Goal: Task Accomplishment & Management: Complete application form

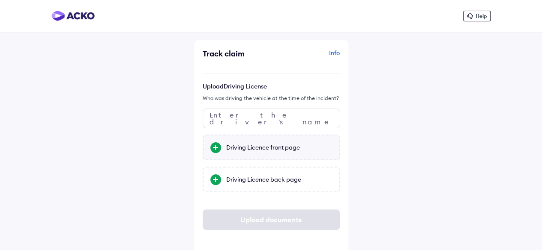
click at [246, 153] on div "Driving Licence front page" at bounding box center [270, 148] width 137 height 26
click at [0, 0] on input "Driving Licence front page" at bounding box center [0, 0] width 0 height 0
click at [239, 185] on div "Driving Licence back page" at bounding box center [270, 180] width 137 height 26
click at [0, 0] on input "Driving Licence back page" at bounding box center [0, 0] width 0 height 0
click at [256, 122] on input "text" at bounding box center [270, 119] width 137 height 20
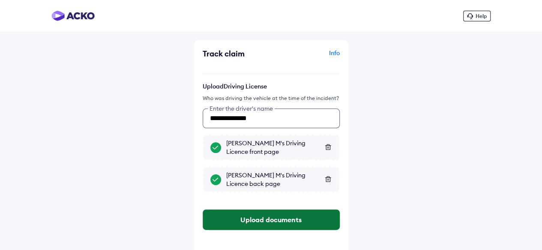
type input "**********"
click at [287, 226] on button "Upload documents" at bounding box center [270, 220] width 137 height 21
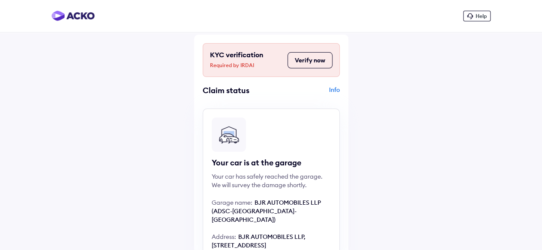
click at [312, 59] on button "Verify now" at bounding box center [309, 60] width 45 height 16
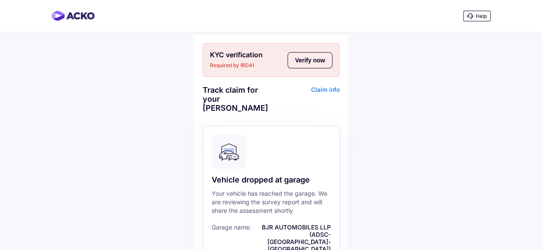
click at [324, 89] on div "Claim info" at bounding box center [306, 102] width 66 height 33
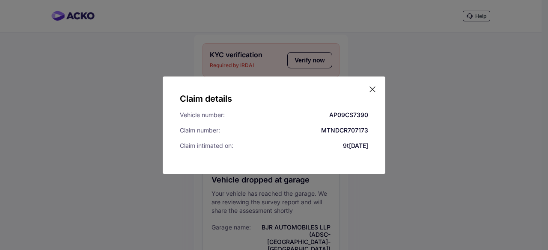
click at [376, 88] on icon at bounding box center [372, 89] width 9 height 9
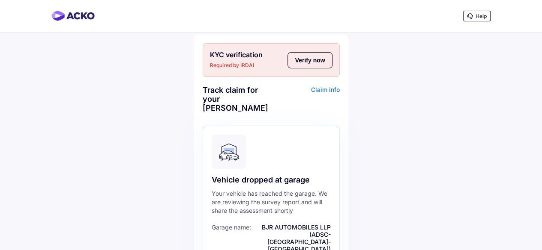
click at [472, 14] on icon at bounding box center [470, 16] width 6 height 6
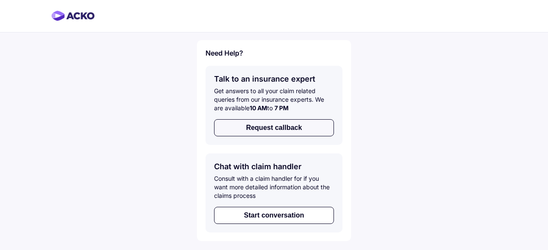
click at [274, 128] on button "Request callback" at bounding box center [274, 127] width 120 height 17
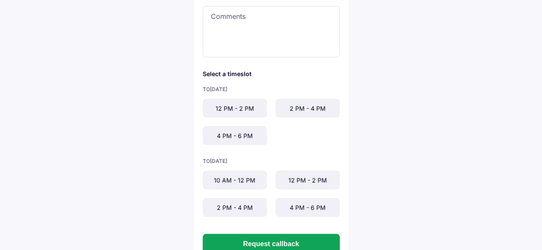
scroll to position [193, 0]
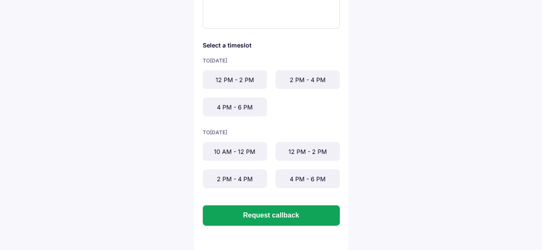
click at [241, 81] on div "12 PM - 2 PM" at bounding box center [234, 79] width 64 height 19
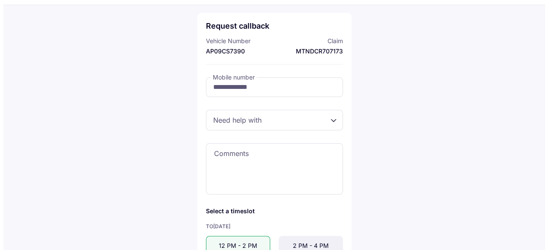
scroll to position [28, 0]
click at [312, 111] on div at bounding box center [270, 119] width 137 height 21
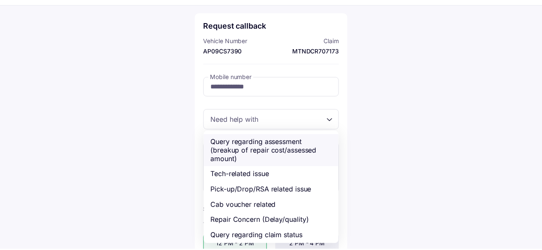
scroll to position [30, 0]
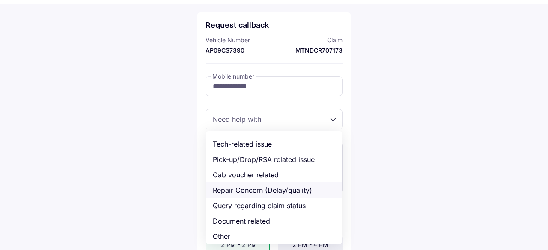
click at [295, 190] on div "Repair Concern (Delay/quality)" at bounding box center [274, 190] width 136 height 15
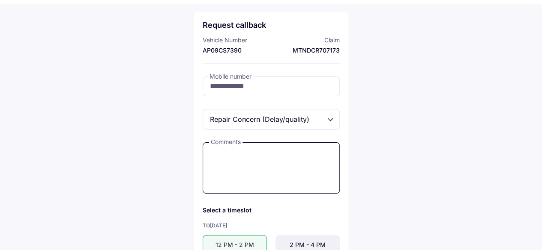
click at [241, 167] on textarea at bounding box center [270, 168] width 137 height 51
type textarea "*"
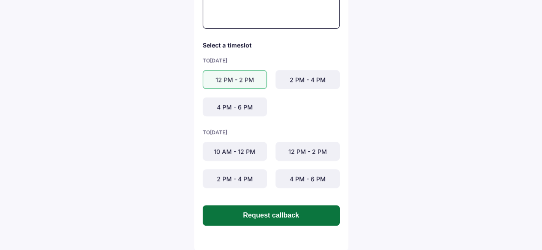
type textarea "**********"
click at [280, 219] on button "Request callback" at bounding box center [270, 215] width 137 height 21
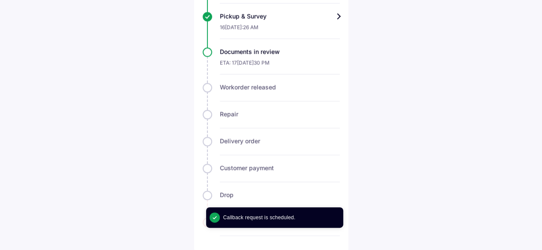
scroll to position [407, 0]
